Goal: Information Seeking & Learning: Learn about a topic

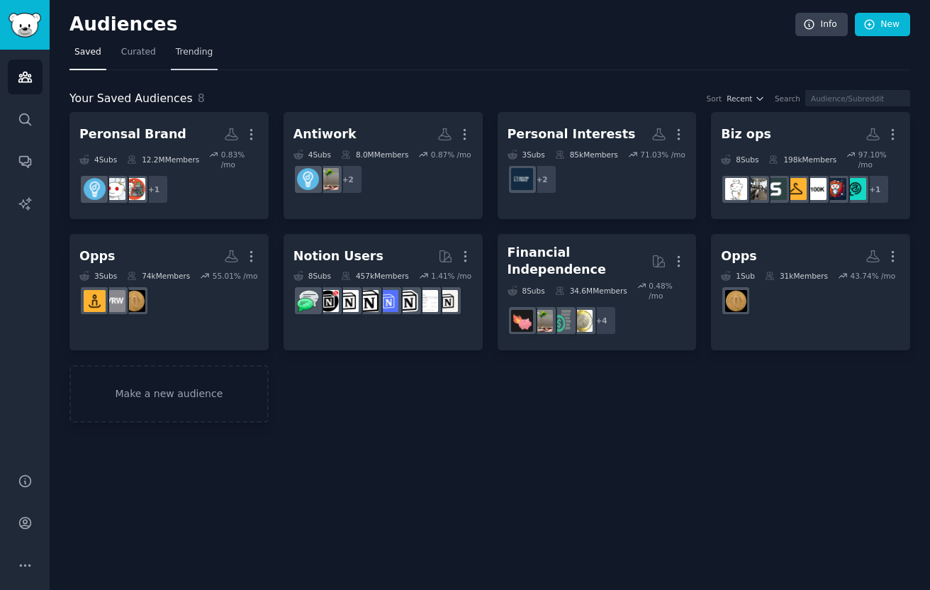
click at [187, 54] on span "Trending" at bounding box center [194, 52] width 37 height 13
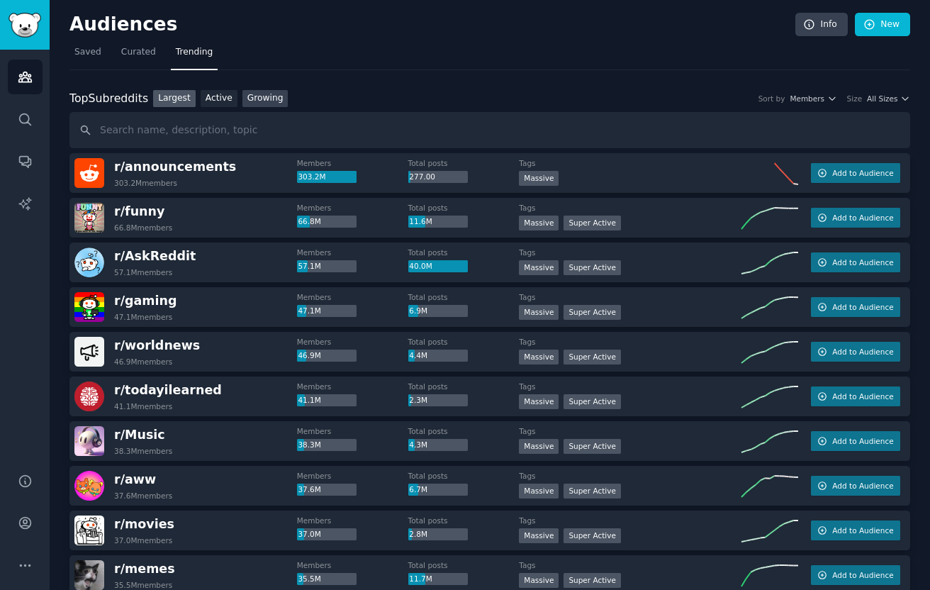
click at [269, 99] on link "Growing" at bounding box center [266, 99] width 46 height 18
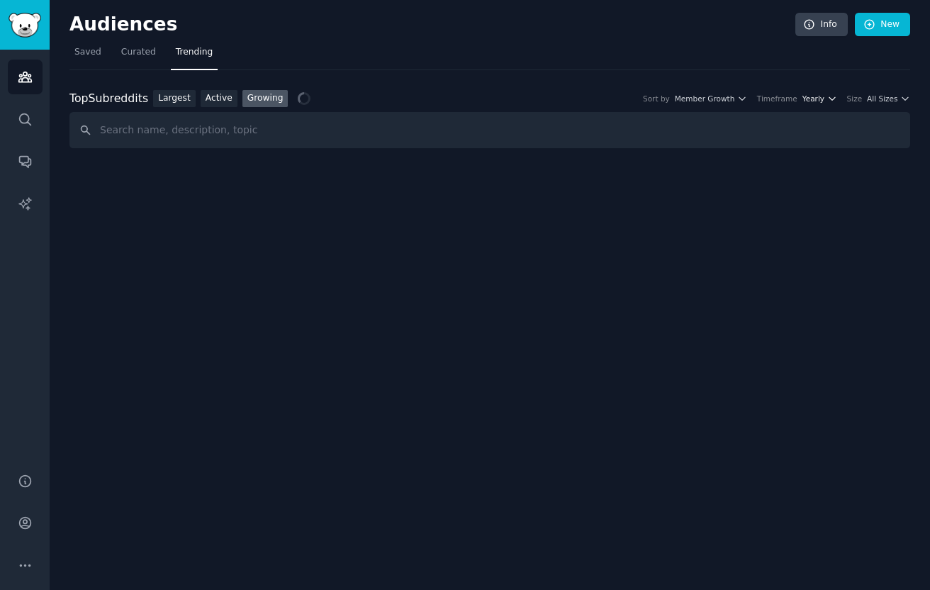
click at [833, 96] on icon "button" at bounding box center [833, 99] width 10 height 10
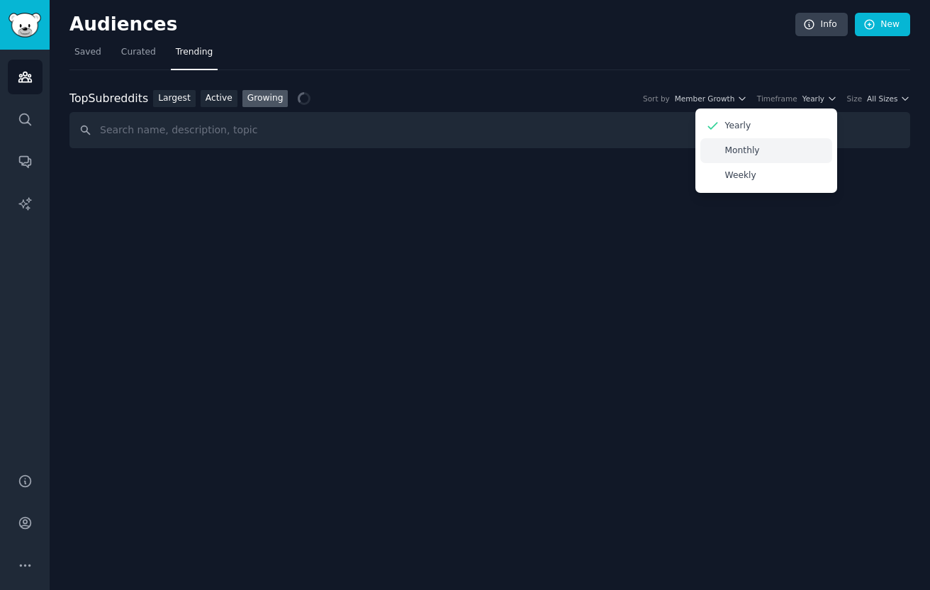
click at [785, 155] on div "Monthly" at bounding box center [767, 150] width 132 height 25
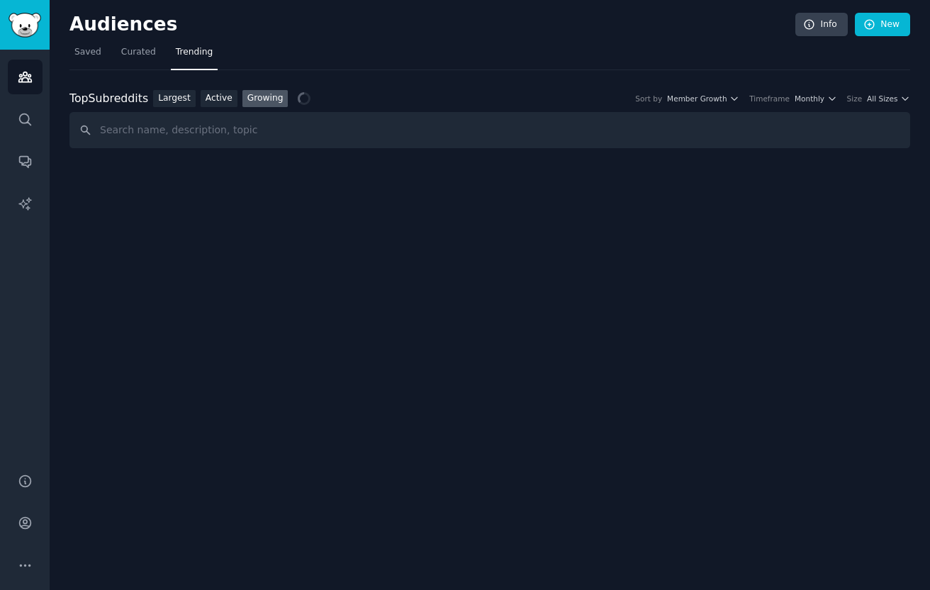
drag, startPoint x: 886, startPoint y: 84, endPoint x: 886, endPoint y: 93, distance: 8.5
click at [886, 85] on div "Top Subreddits Top Subreddits Largest Active Growing Sort by Member Growth Time…" at bounding box center [490, 109] width 841 height 79
click at [886, 95] on span "All Sizes" at bounding box center [882, 99] width 30 height 10
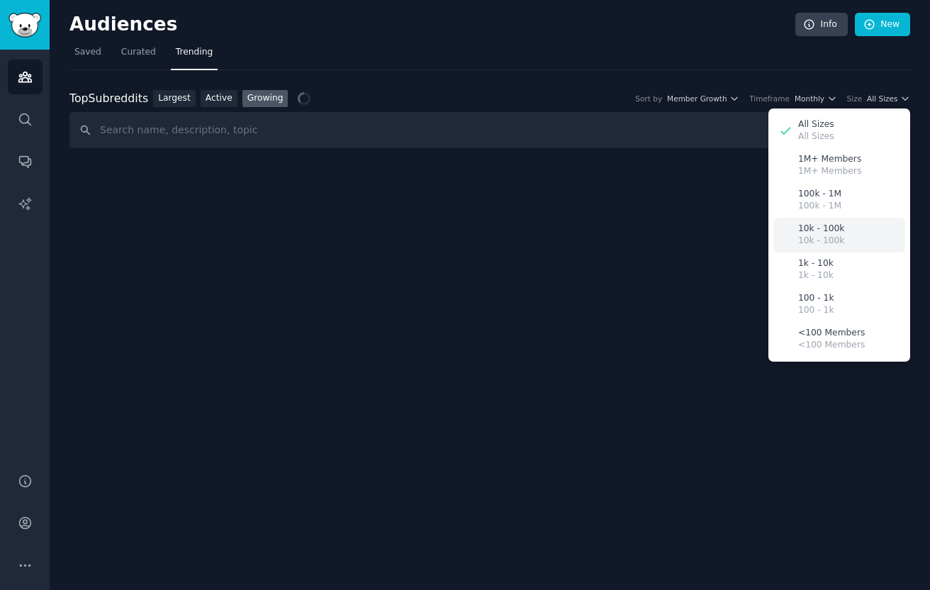
click at [850, 240] on div "10k - 100k 10k - 100k" at bounding box center [840, 235] width 132 height 35
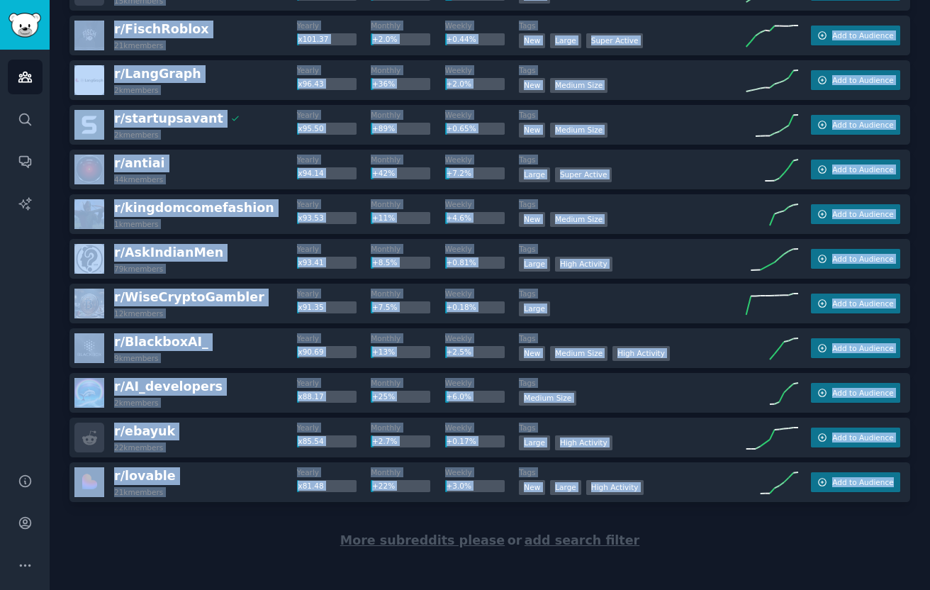
scroll to position [1889, 0]
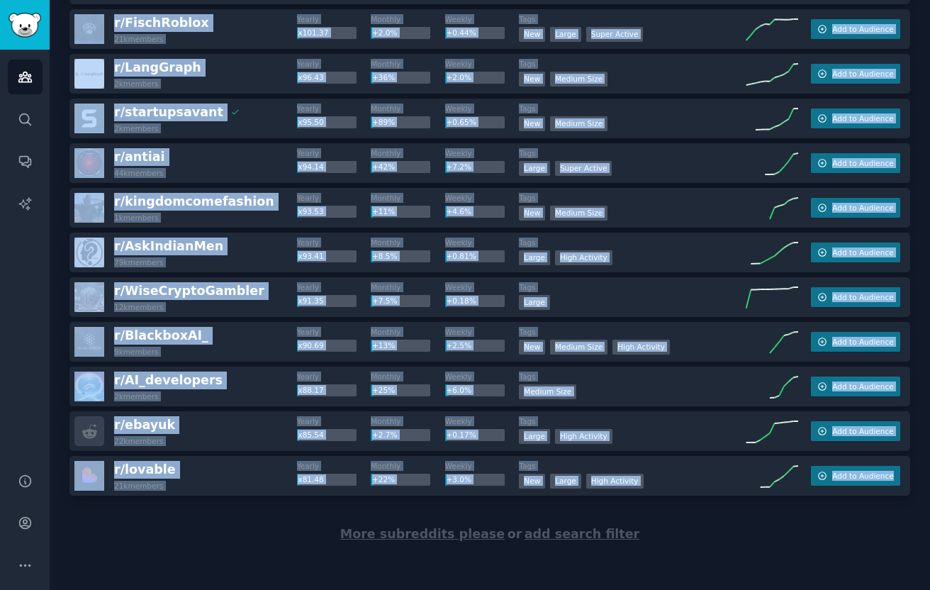
drag, startPoint x: 109, startPoint y: 79, endPoint x: 851, endPoint y: 505, distance: 855.5
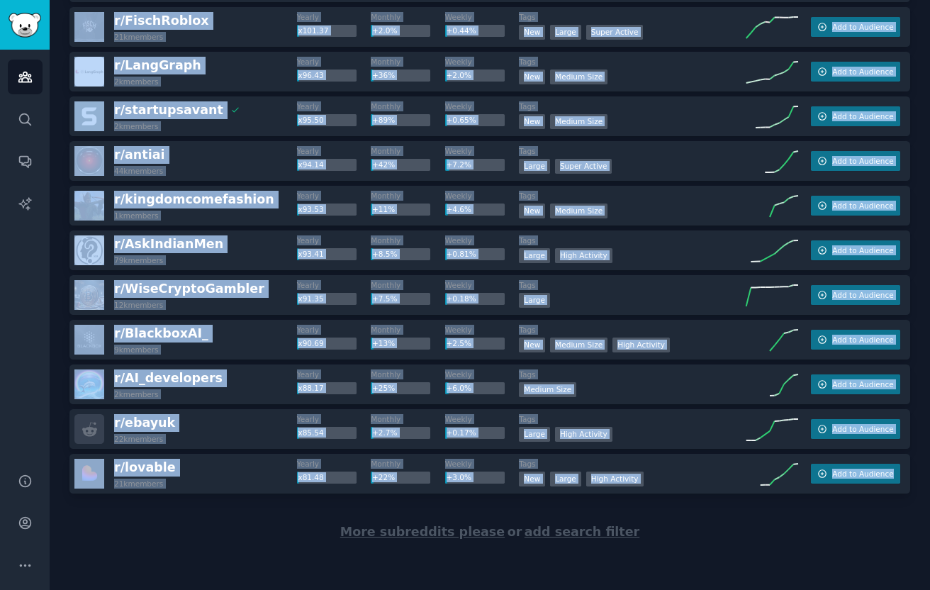
copy div "r/ ForbiddenFacts101 20k members Yearly x3255.17 Monthly x67.55 Weekly +17% Tag…"
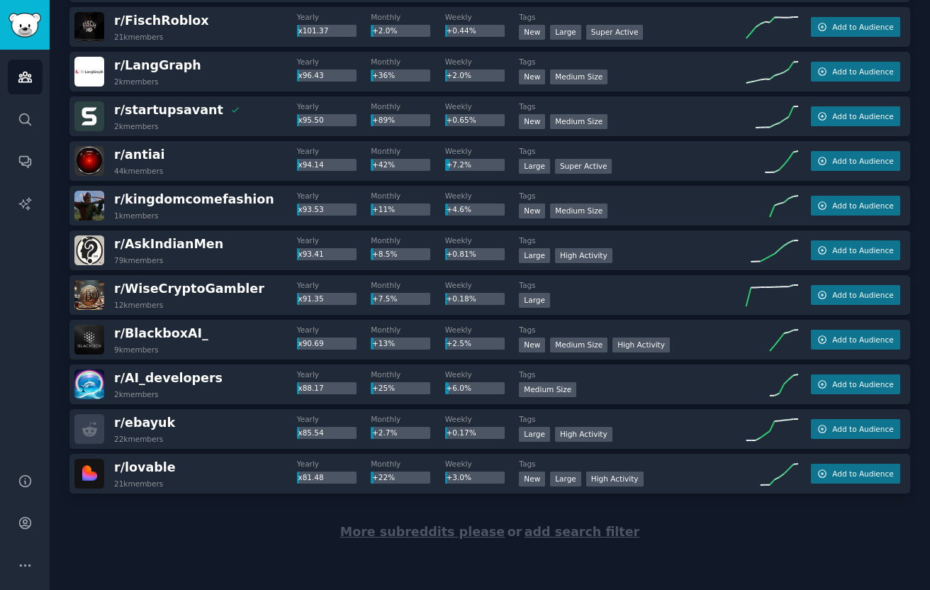
click at [413, 530] on span "More subreddits please" at bounding box center [422, 532] width 165 height 14
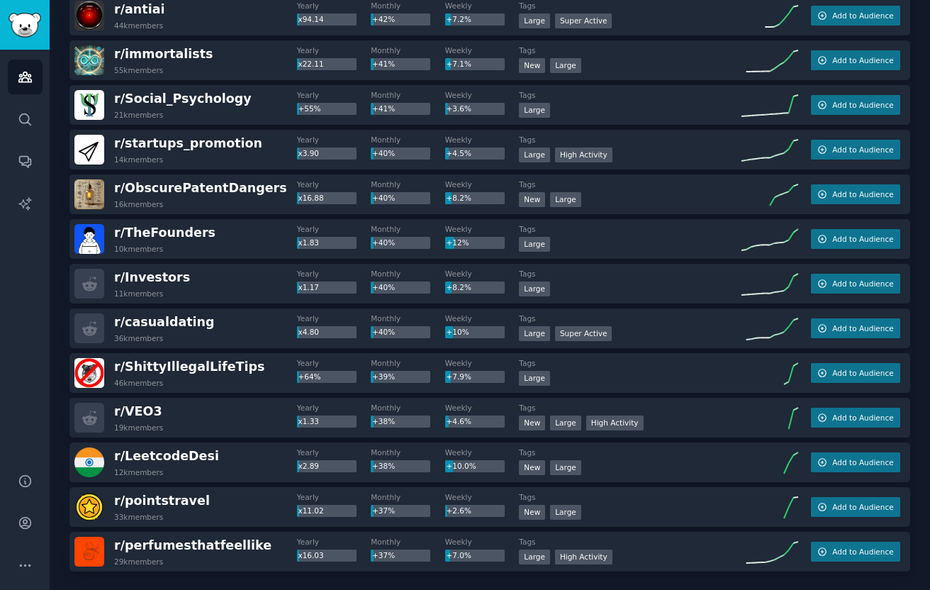
scroll to position [4123, 0]
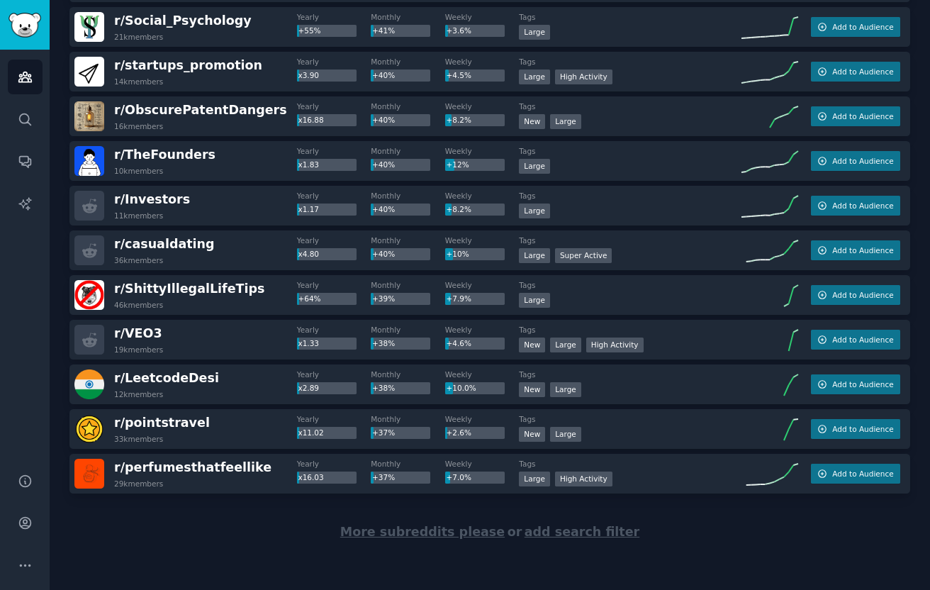
click at [435, 539] on div "More subreddits please or add search filter" at bounding box center [490, 532] width 841 height 77
click at [435, 532] on span "More subreddits please" at bounding box center [422, 532] width 165 height 14
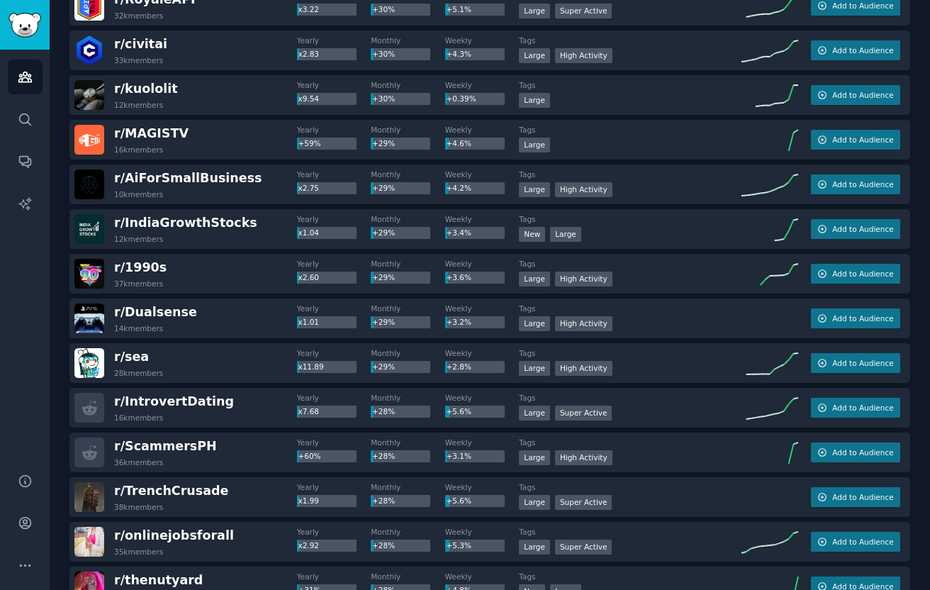
scroll to position [6356, 0]
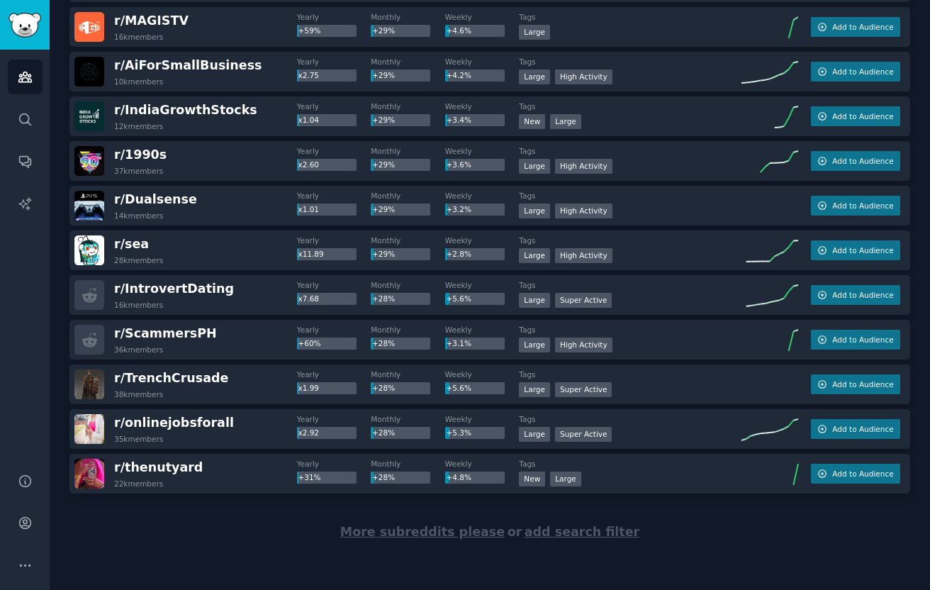
click at [406, 529] on span "More subreddits please" at bounding box center [422, 532] width 165 height 14
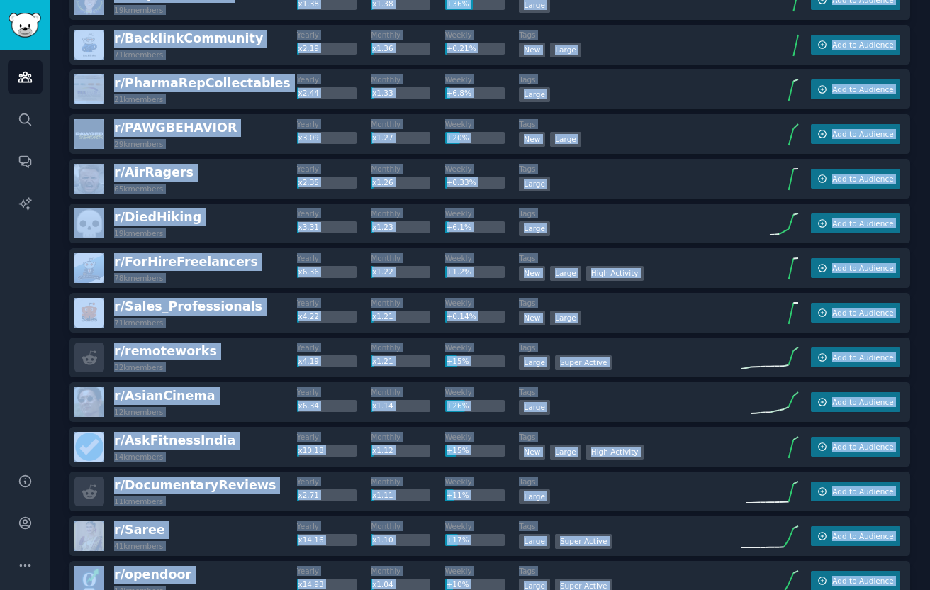
scroll to position [0, 0]
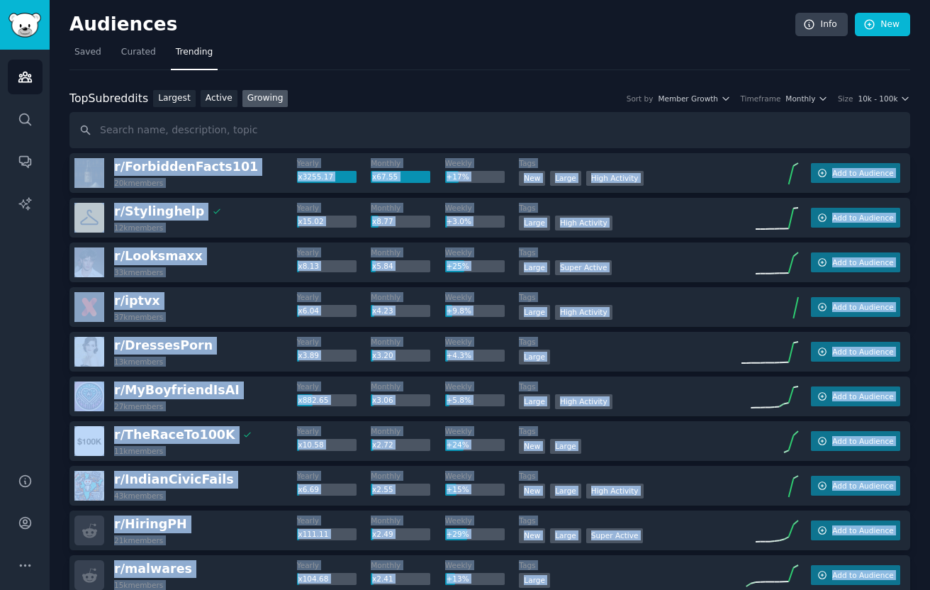
drag, startPoint x: 799, startPoint y: 505, endPoint x: 107, endPoint y: 166, distance: 770.1
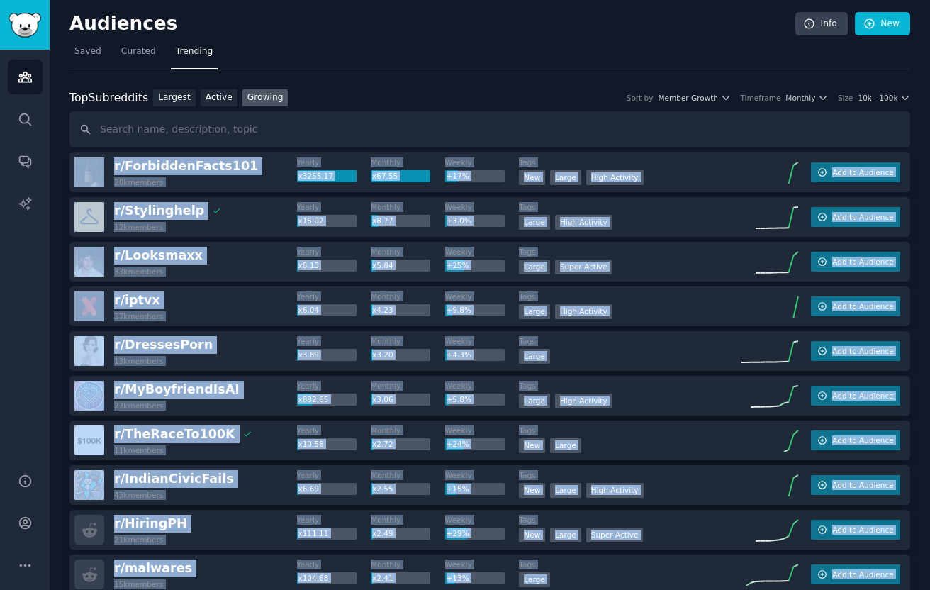
copy div "r/ ForbiddenFacts101 20k members Yearly x3255.17 Monthly x67.55 Weekly +17% Tag…"
